Goal: Transaction & Acquisition: Purchase product/service

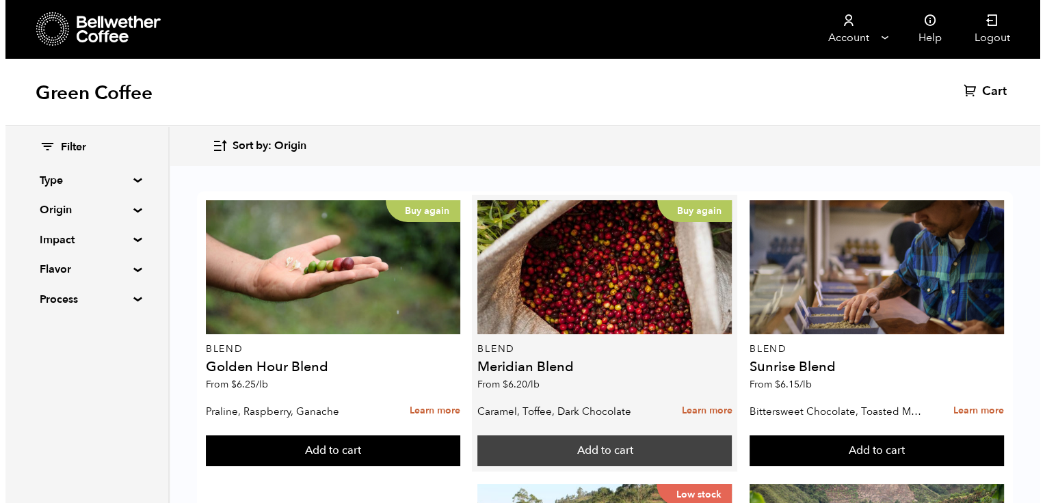
scroll to position [7, 0]
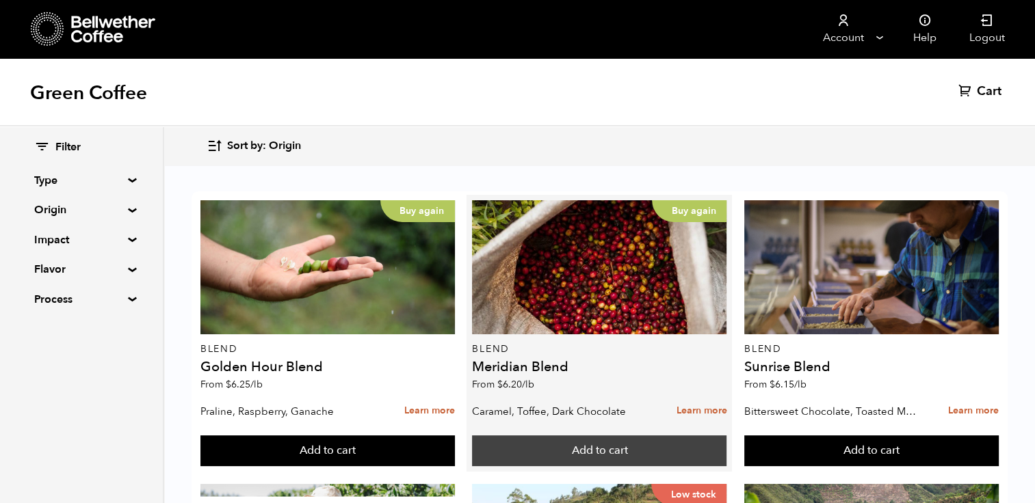
click at [455, 443] on button "Add to cart" at bounding box center [327, 451] width 254 height 31
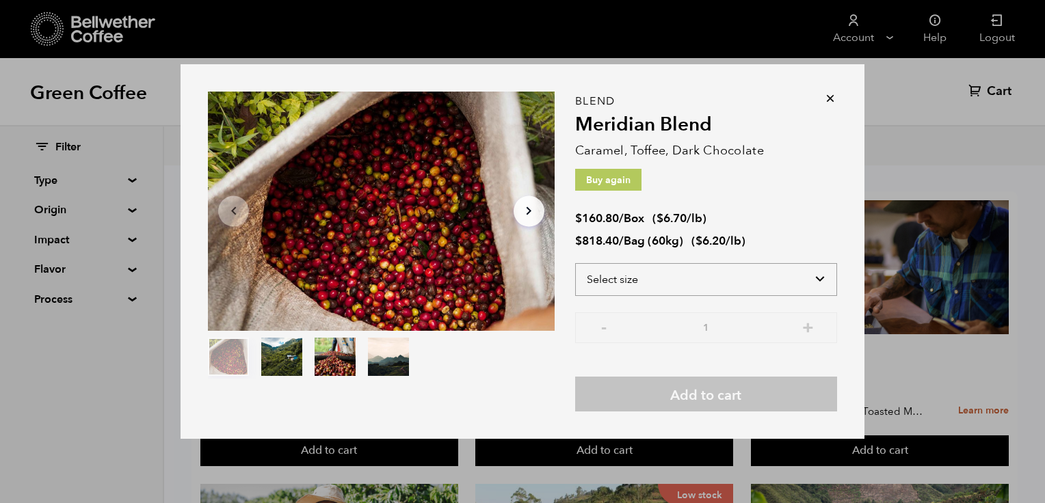
click at [815, 278] on select "Select size Bag (60kg) (132 lbs) Box (24 lbs)" at bounding box center [706, 279] width 262 height 33
click at [807, 242] on li "$ 818.40 / Bag (60kg) ( $ 6.20 /lb )" at bounding box center [706, 242] width 262 height 16
click at [825, 281] on select "Select size Bag (60kg) (132 lbs) Box (24 lbs)" at bounding box center [706, 279] width 262 height 33
select select "box"
click at [575, 263] on select "Select size Bag (60kg) (132 lbs) Box (24 lbs)" at bounding box center [706, 279] width 262 height 33
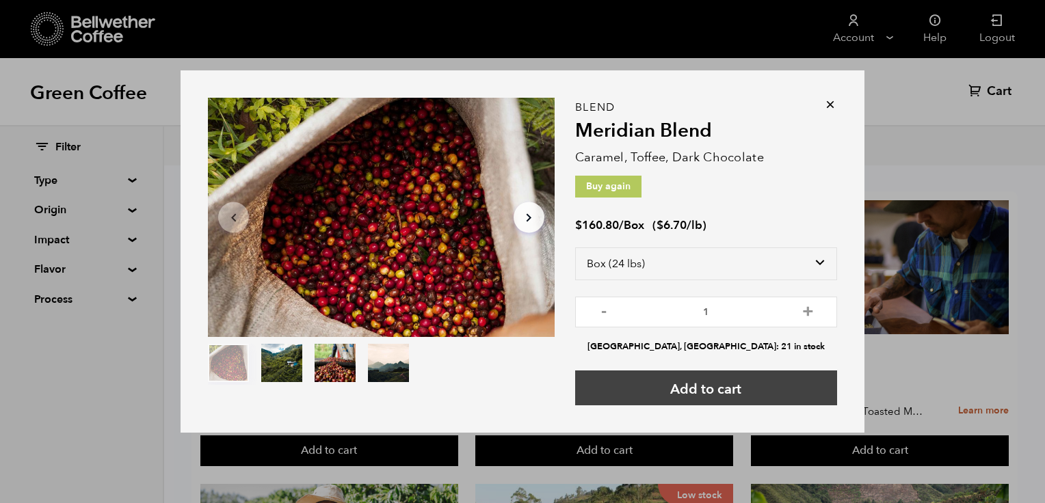
click at [763, 379] on button "Add to cart" at bounding box center [706, 388] width 262 height 35
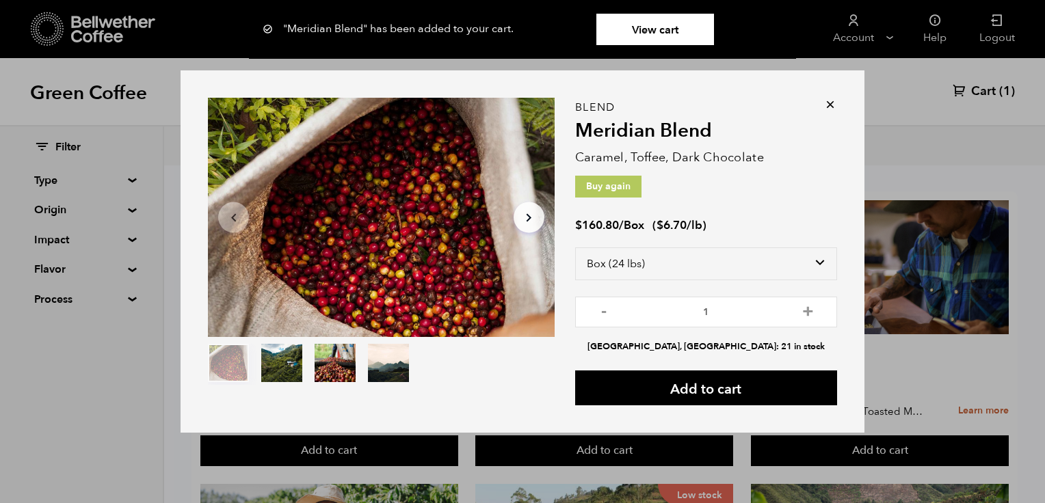
click at [673, 29] on link "View cart" at bounding box center [655, 29] width 118 height 31
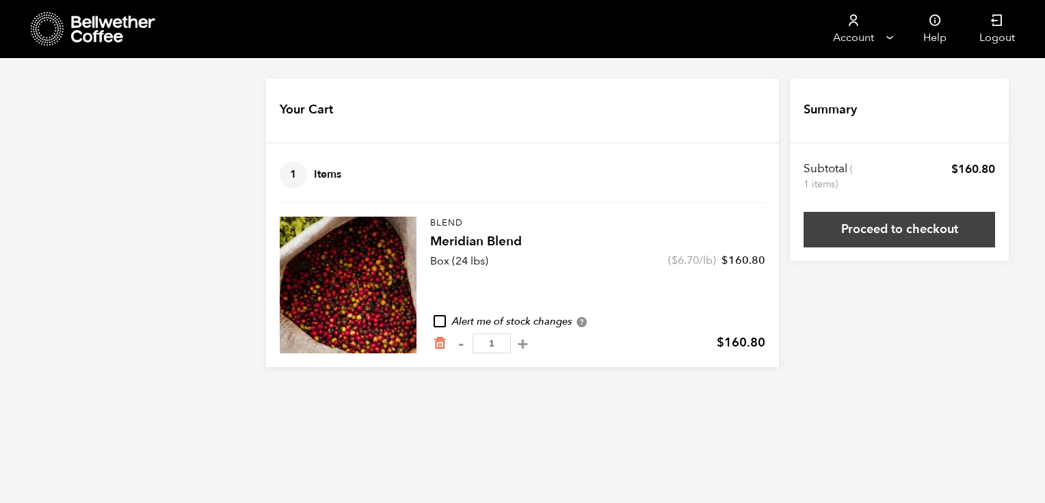
click at [900, 235] on link "Proceed to checkout" at bounding box center [898, 230] width 191 height 36
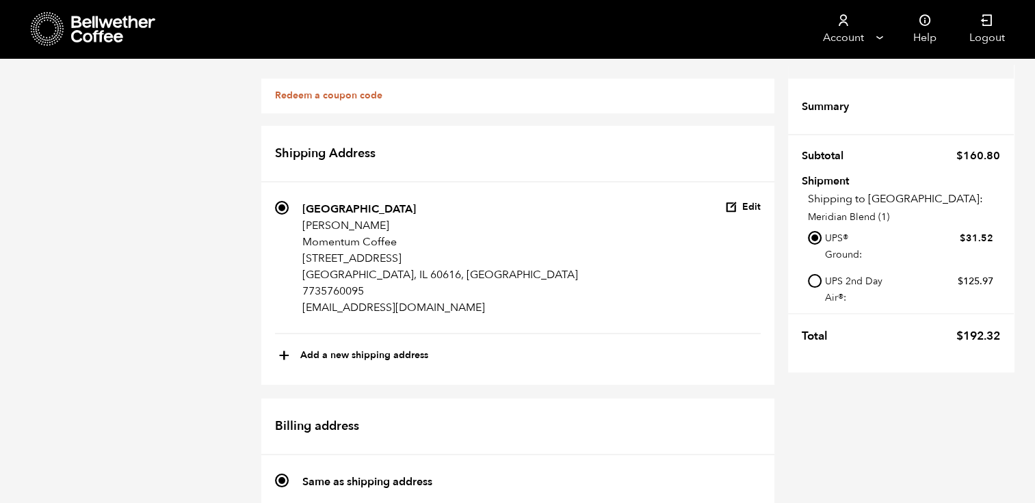
click at [139, 24] on icon at bounding box center [113, 29] width 85 height 27
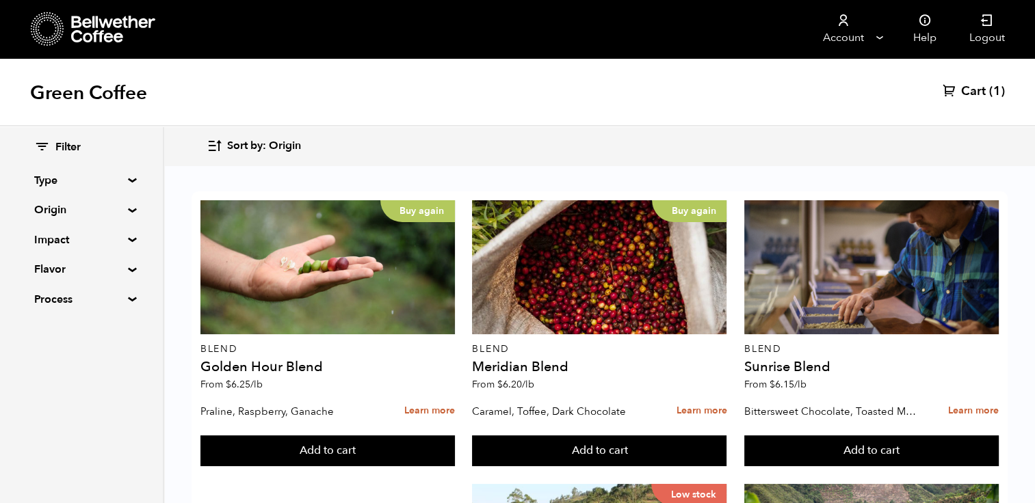
scroll to position [1425, 0]
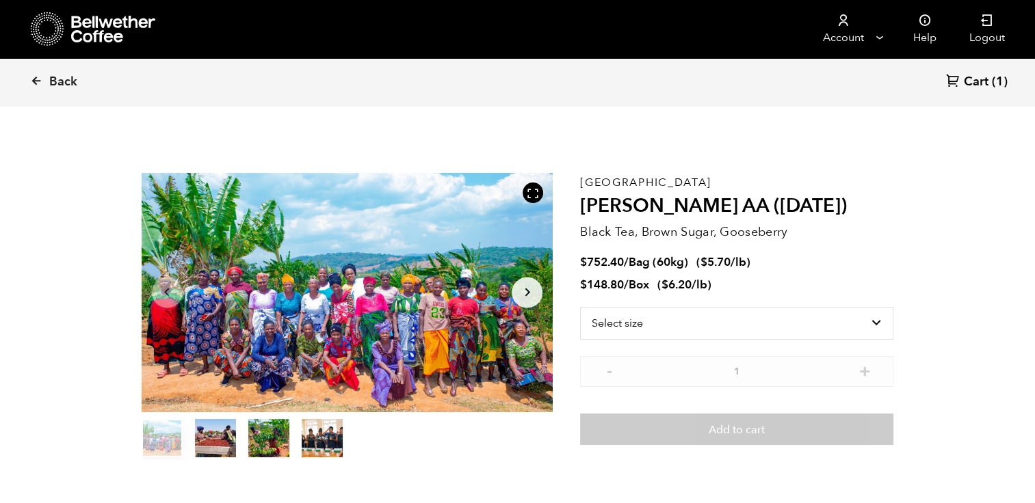
scroll to position [2, 0]
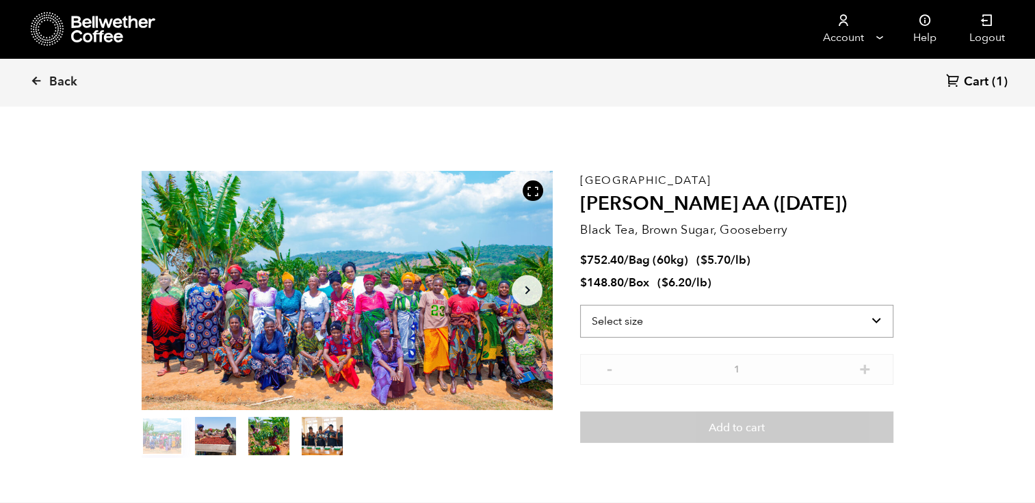
click at [836, 325] on select "Select size Bag (60kg) (132 lbs) Box (24 lbs)" at bounding box center [736, 321] width 313 height 33
select select "box"
click at [580, 305] on select "Select size Bag (60kg) (132 lbs) Box (24 lbs)" at bounding box center [736, 321] width 313 height 33
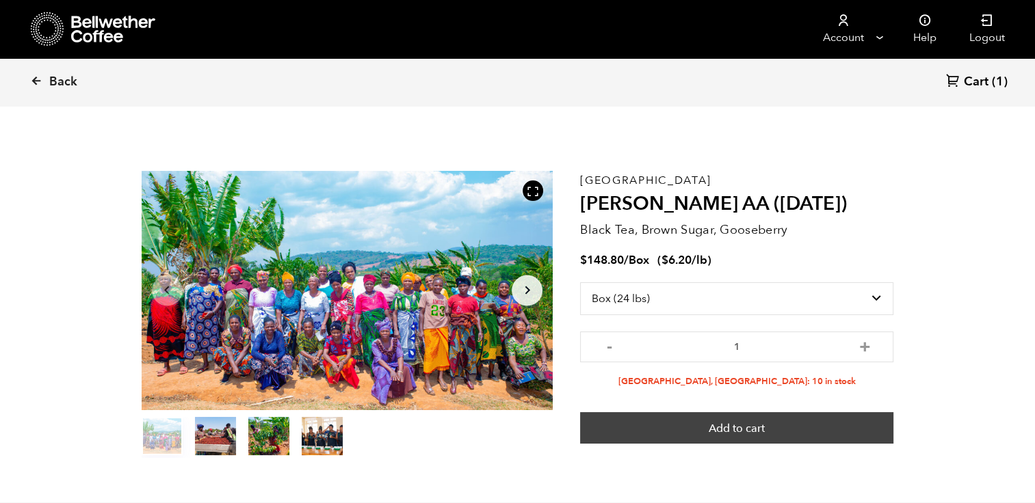
click at [799, 431] on button "Add to cart" at bounding box center [736, 427] width 313 height 31
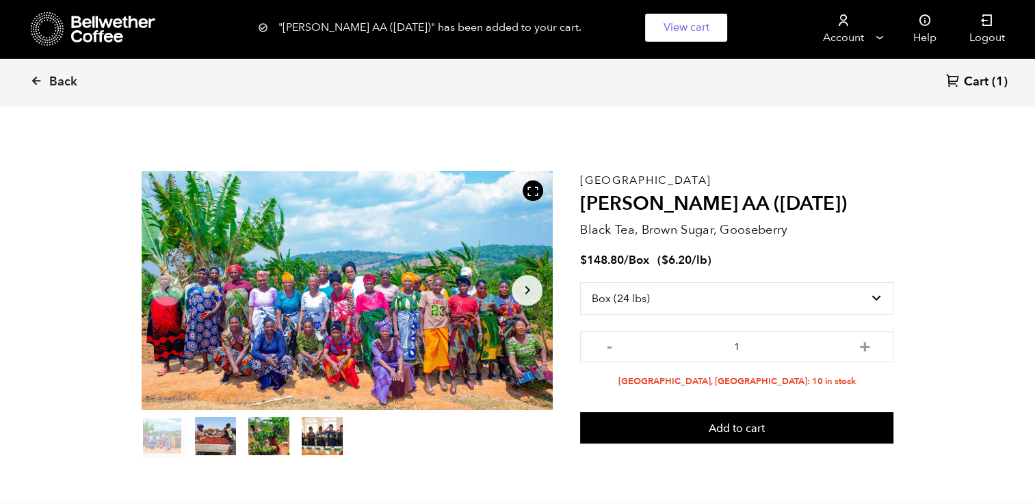
click at [90, 25] on div ""Usawa Kahawa AA (FEB 25)" has been added to your cart. View cart {"cart_conten…" at bounding box center [517, 27] width 1035 height 55
click at [96, 37] on div ""Usawa Kahawa AA (FEB 25)" has been added to your cart. View cart {"cart_conten…" at bounding box center [517, 27] width 1035 height 55
click at [66, 86] on span "Back" at bounding box center [63, 82] width 28 height 16
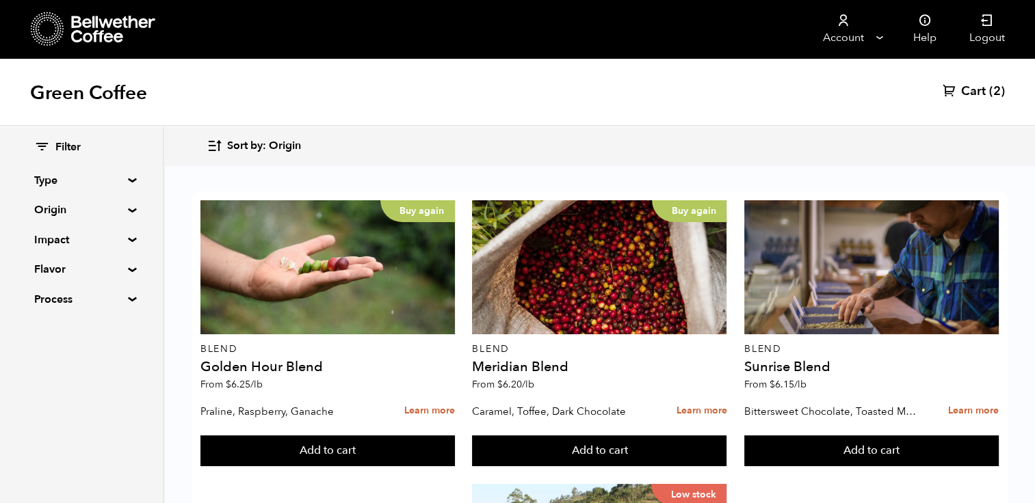
scroll to position [881, 0]
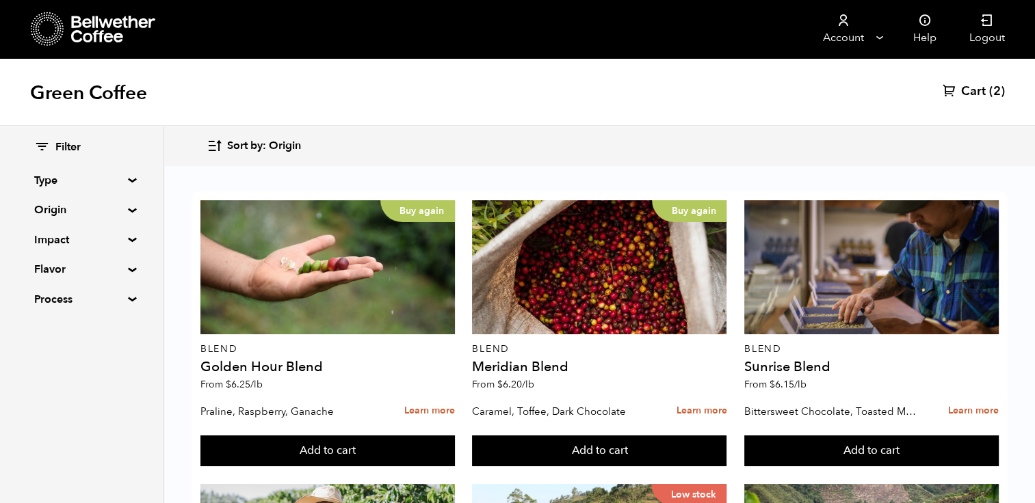
click at [455, 436] on button "Add to cart" at bounding box center [327, 451] width 254 height 31
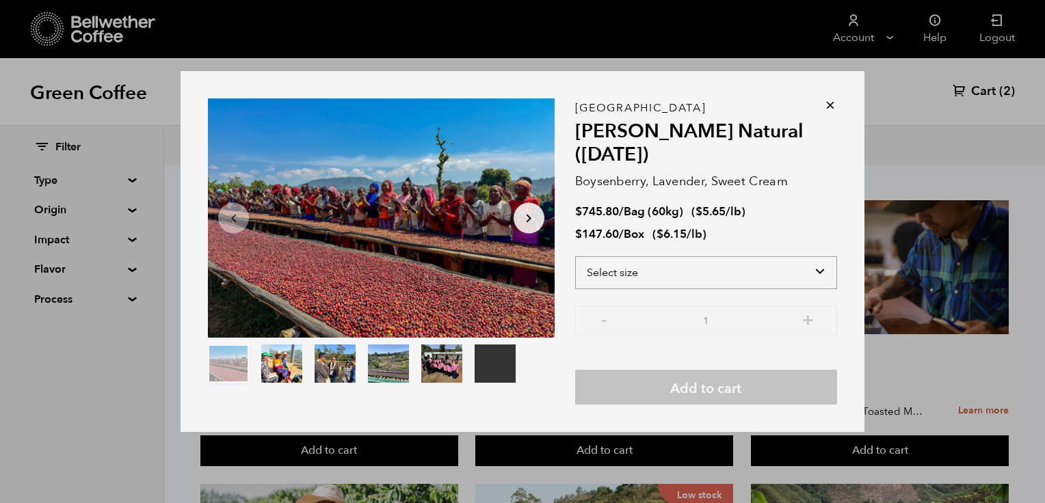
click at [816, 273] on select "Select size Bag (60kg) (132 lbs) Box (24 lbs)" at bounding box center [706, 272] width 262 height 33
select select "box"
click at [575, 256] on select "Select size Bag (60kg) (132 lbs) Box (24 lbs)" at bounding box center [706, 272] width 262 height 33
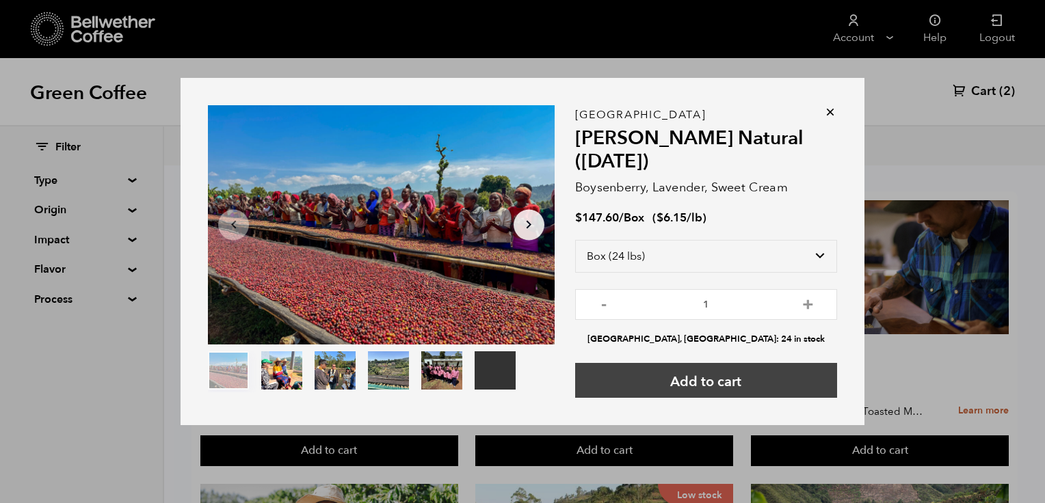
click at [790, 385] on button "Add to cart" at bounding box center [706, 380] width 262 height 35
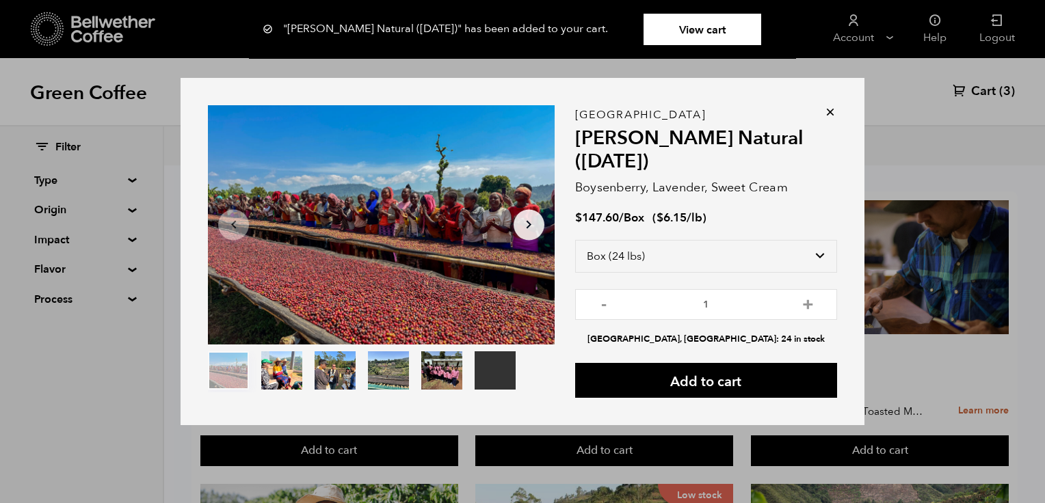
click at [826, 118] on icon at bounding box center [830, 112] width 14 height 14
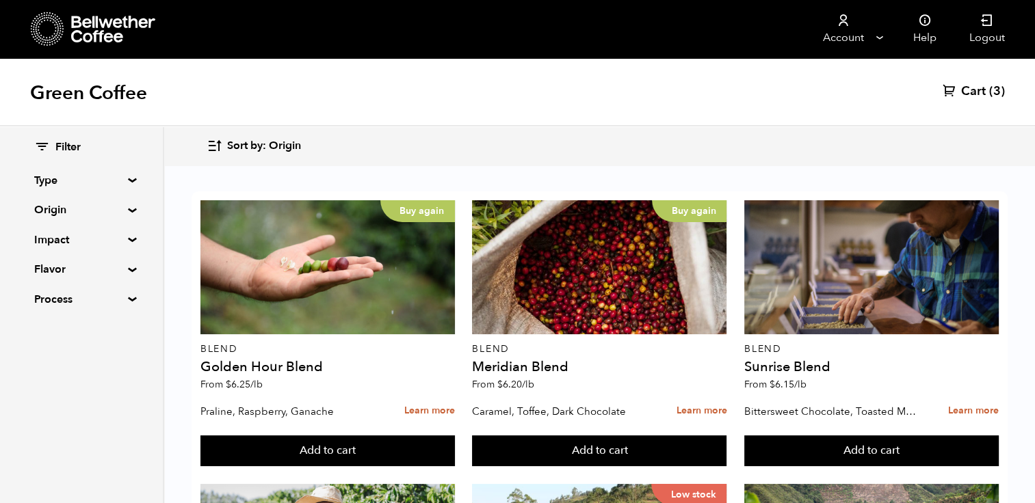
scroll to position [1425, 0]
click at [455, 451] on button "Add to cart" at bounding box center [327, 451] width 254 height 31
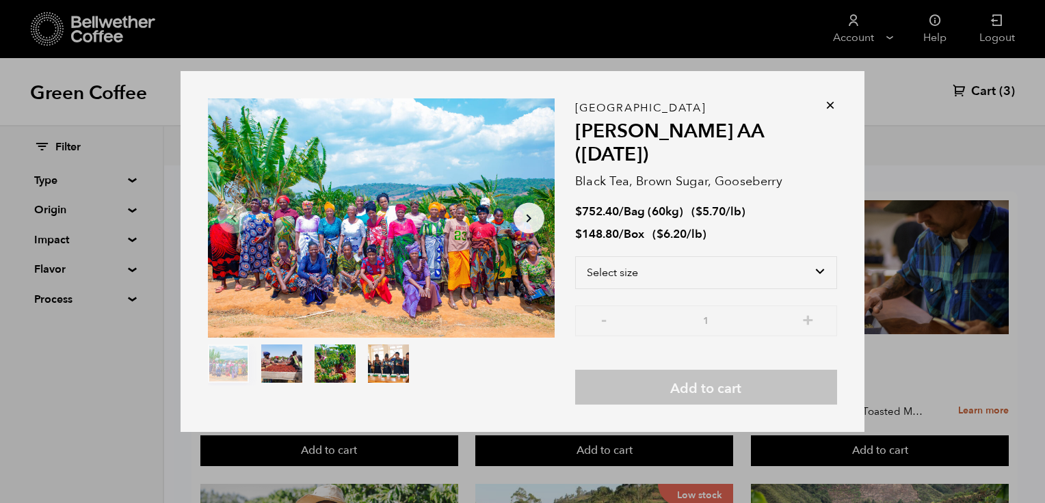
click at [827, 112] on icon at bounding box center [830, 105] width 14 height 14
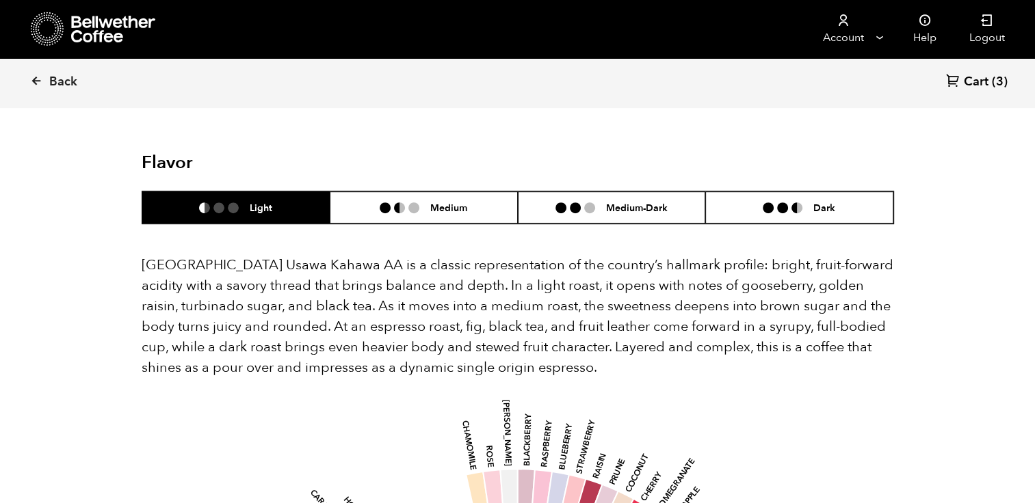
scroll to position [816, 0]
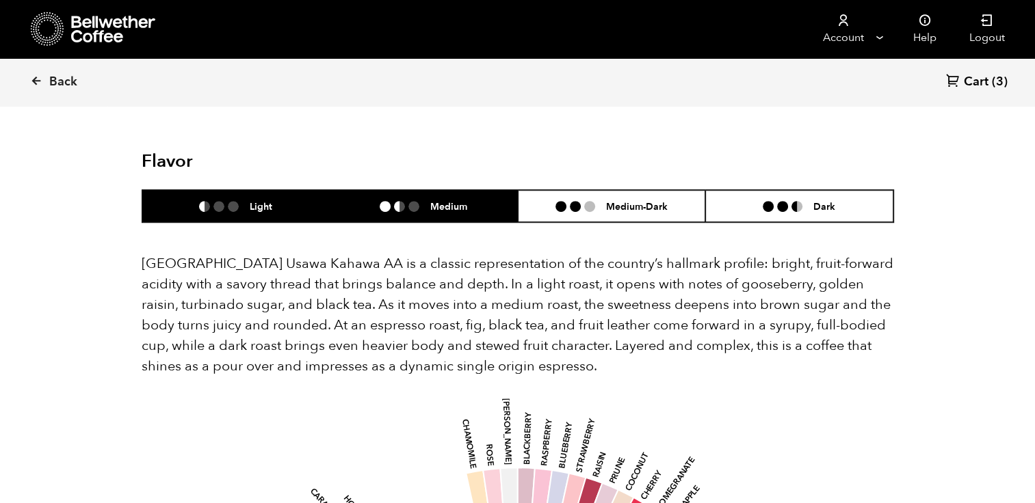
click at [470, 190] on li "Medium" at bounding box center [424, 206] width 188 height 32
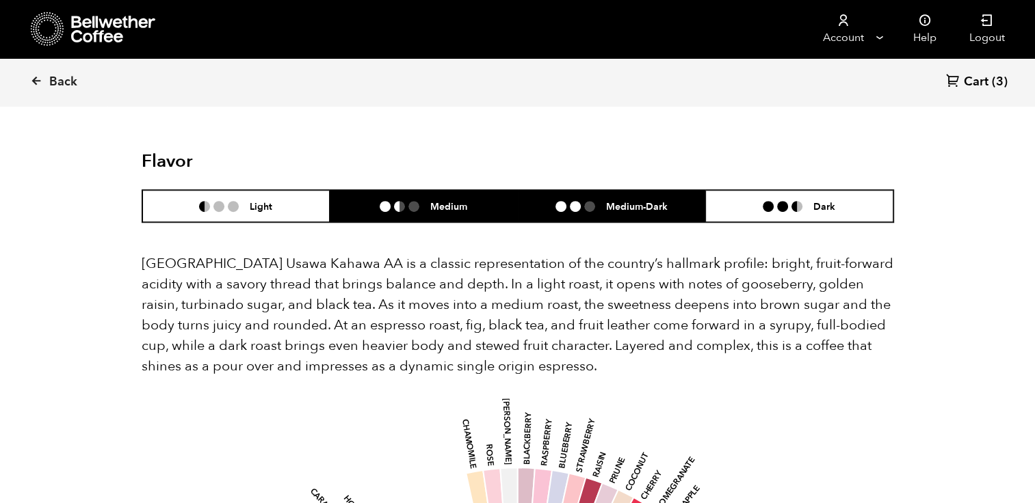
click at [563, 201] on li at bounding box center [560, 206] width 11 height 11
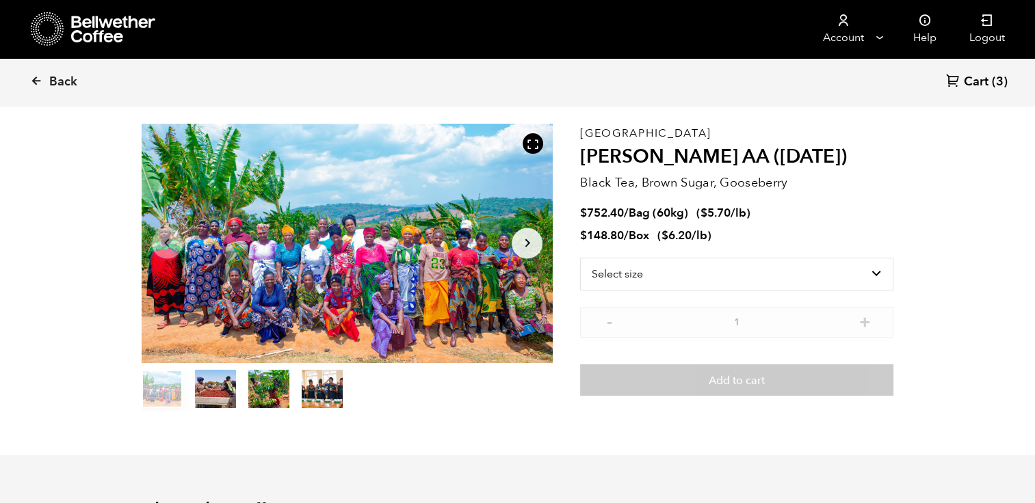
scroll to position [0, 0]
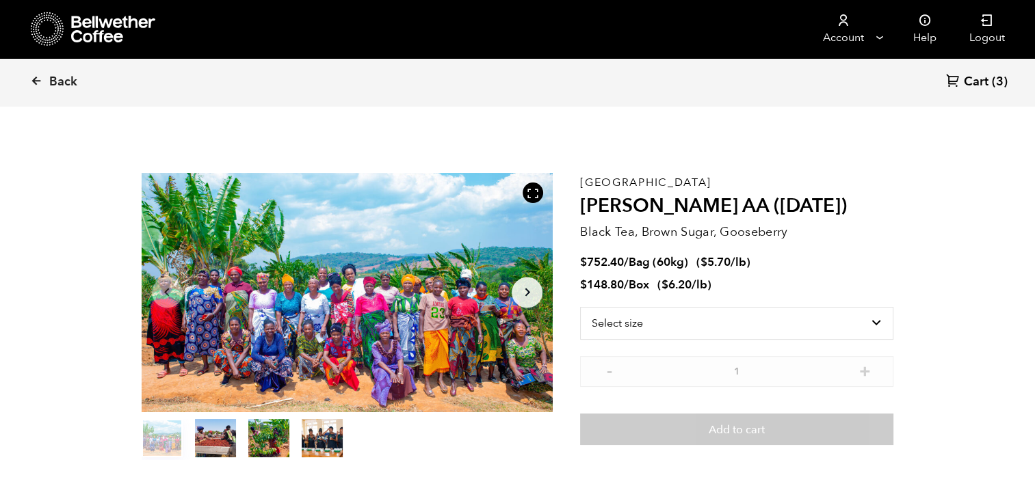
click at [973, 79] on span "Cart" at bounding box center [975, 82] width 25 height 16
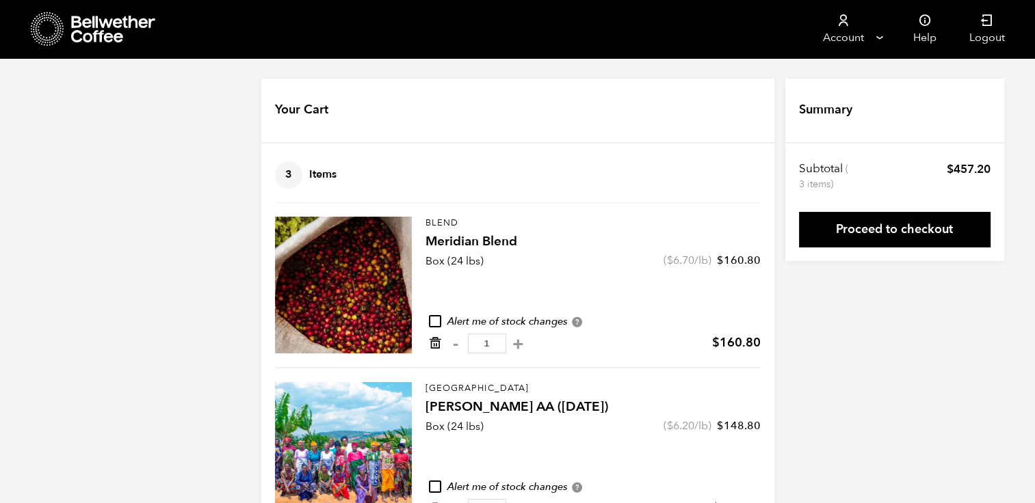
click at [430, 341] on icon "Remove from cart" at bounding box center [435, 343] width 14 height 14
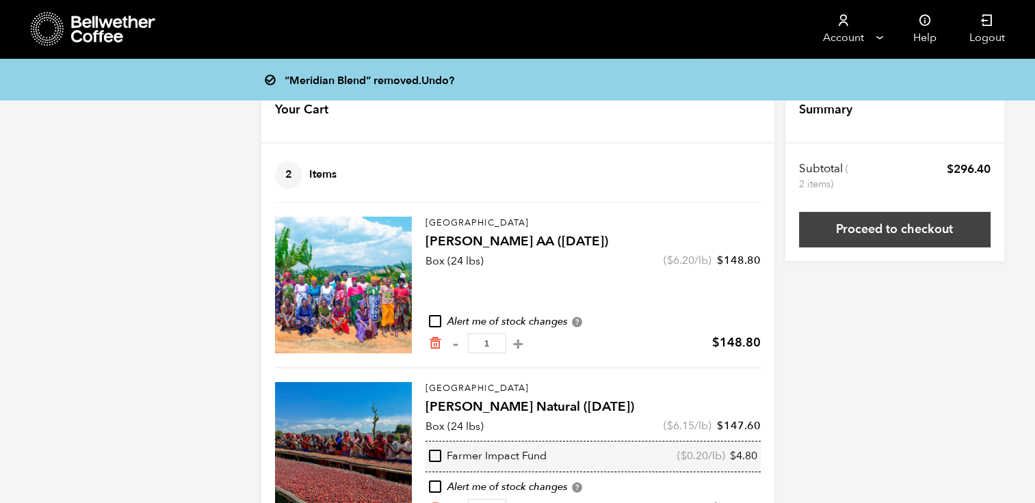
click at [906, 235] on link "Proceed to checkout" at bounding box center [894, 230] width 191 height 36
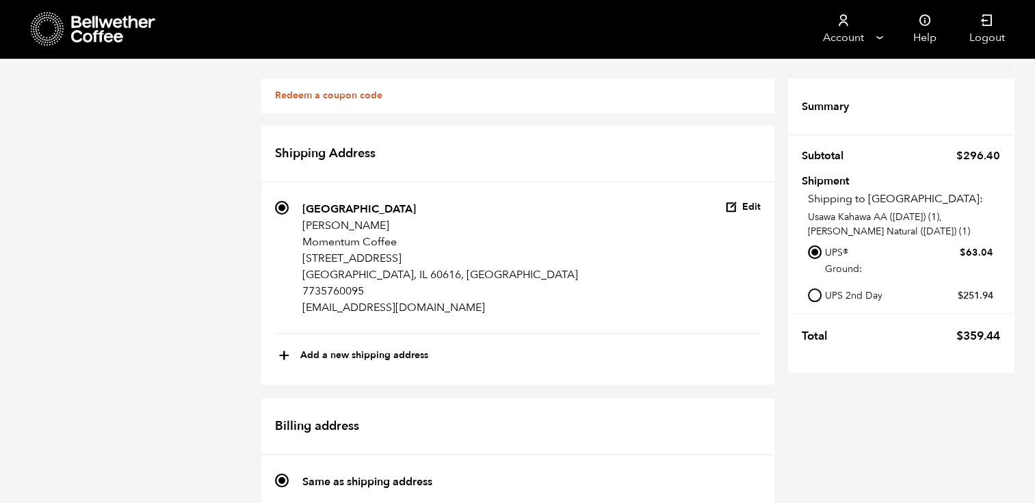
scroll to position [756, 0]
